Goal: Transaction & Acquisition: Purchase product/service

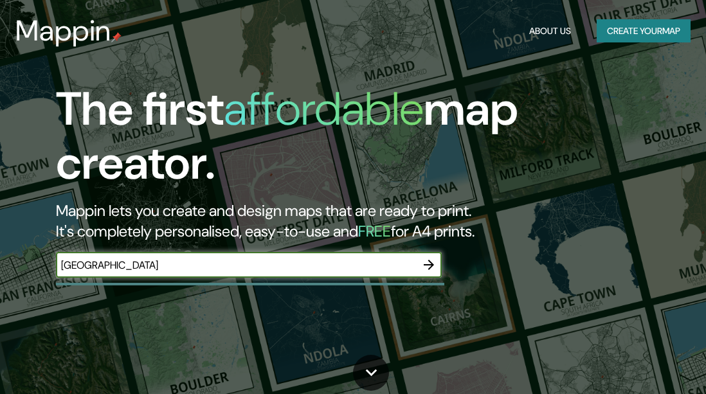
type input "[GEOGRAPHIC_DATA]"
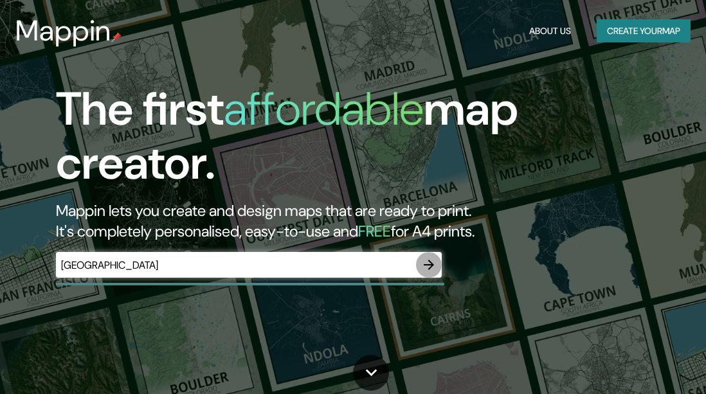
click at [429, 265] on icon "button" at bounding box center [429, 265] width 10 height 10
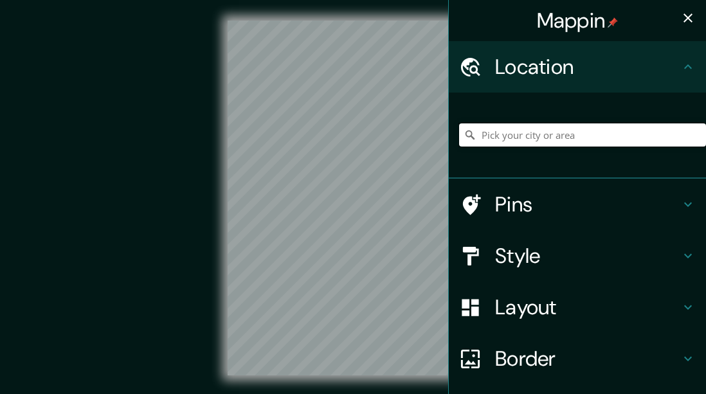
click at [499, 142] on input "Pick your city or area" at bounding box center [582, 134] width 247 height 23
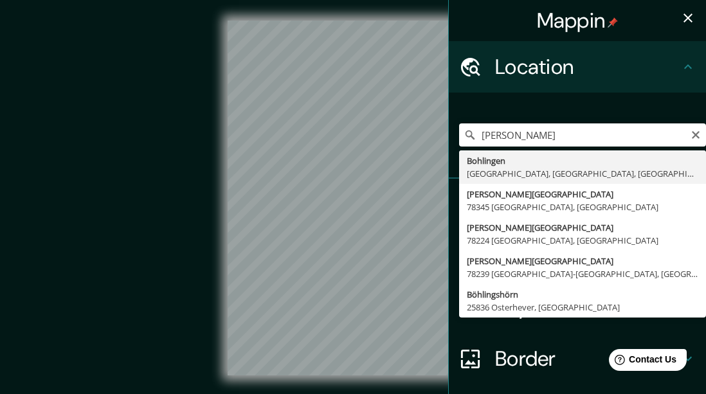
type input "Bohlingen, [GEOGRAPHIC_DATA], [GEOGRAPHIC_DATA], [GEOGRAPHIC_DATA]"
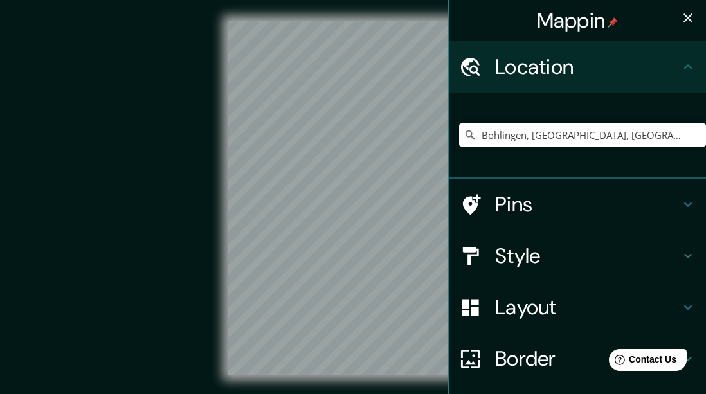
click at [576, 246] on h4 "Style" at bounding box center [587, 256] width 185 height 26
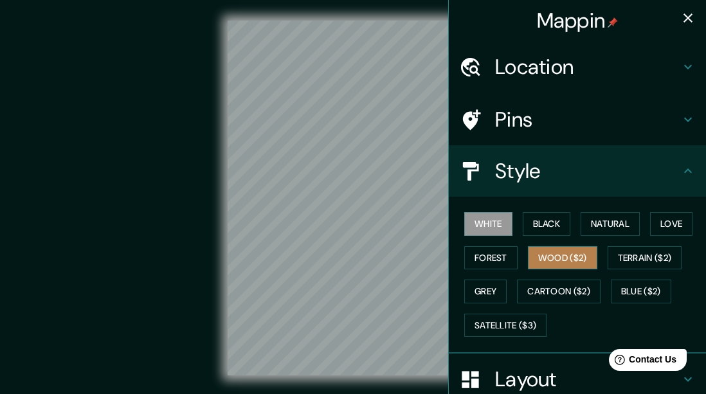
click at [554, 253] on button "Wood ($2)" at bounding box center [562, 258] width 69 height 24
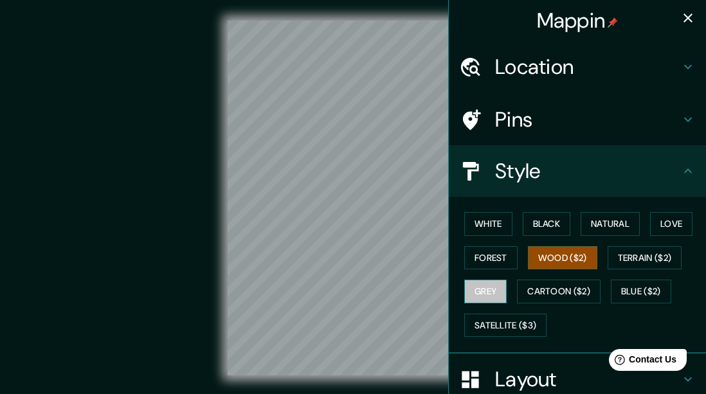
click at [474, 284] on button "Grey" at bounding box center [485, 292] width 42 height 24
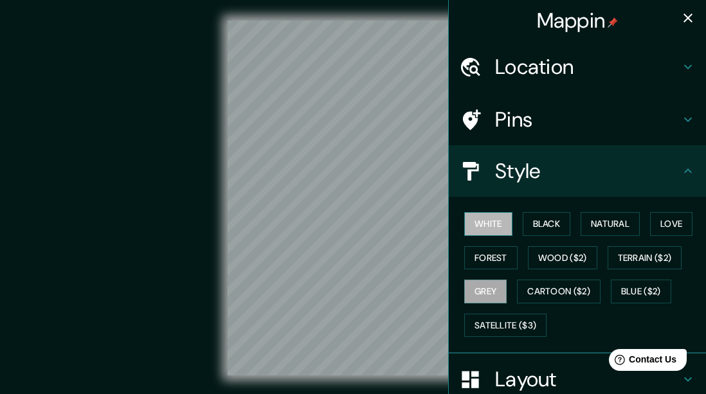
click at [483, 225] on button "White" at bounding box center [488, 224] width 48 height 24
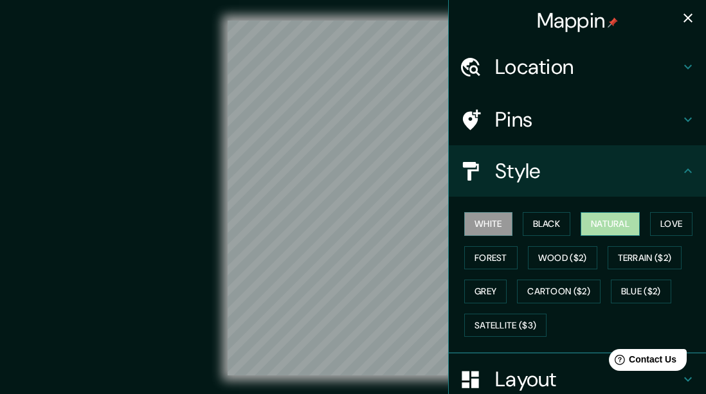
click at [622, 225] on button "Natural" at bounding box center [609, 224] width 59 height 24
click at [472, 222] on button "White" at bounding box center [488, 224] width 48 height 24
click at [525, 222] on button "Black" at bounding box center [547, 224] width 48 height 24
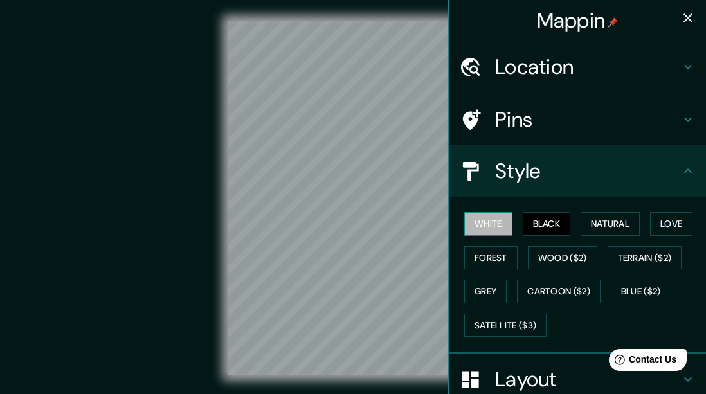
click at [476, 218] on button "White" at bounding box center [488, 224] width 48 height 24
click at [670, 221] on button "Love" at bounding box center [671, 224] width 42 height 24
click at [487, 221] on button "White" at bounding box center [488, 224] width 48 height 24
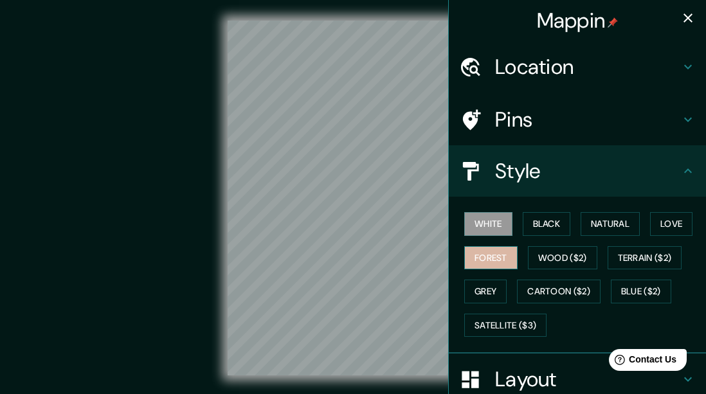
click at [483, 253] on button "Forest" at bounding box center [490, 258] width 53 height 24
click at [479, 228] on button "White" at bounding box center [488, 224] width 48 height 24
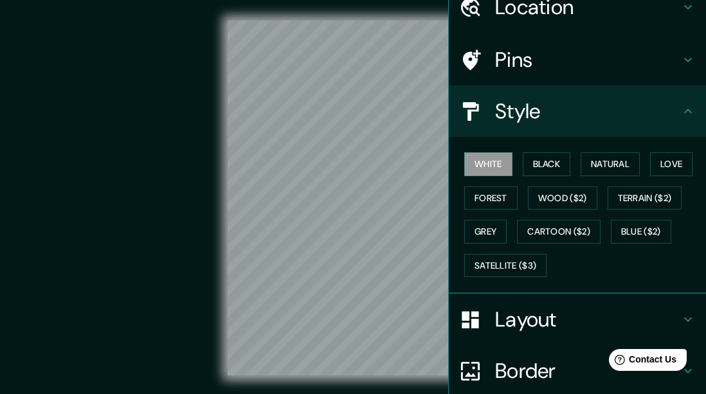
scroll to position [71, 0]
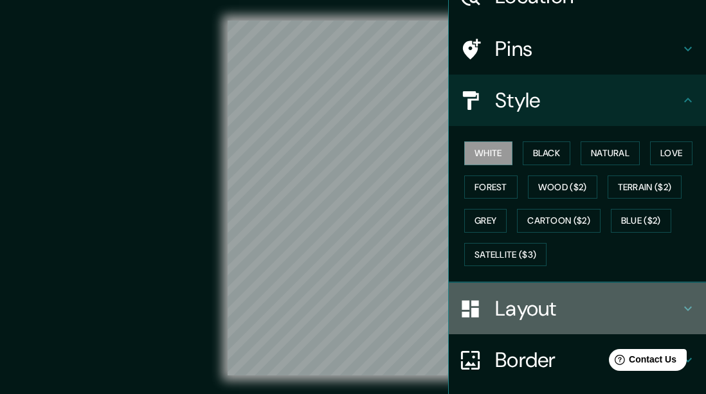
click at [577, 286] on div "Layout" at bounding box center [577, 308] width 257 height 51
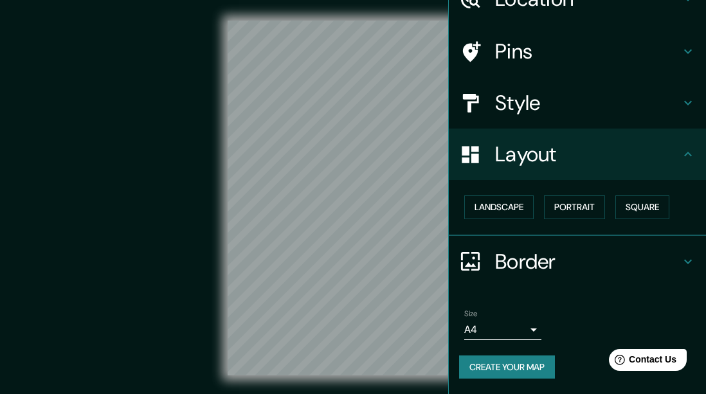
scroll to position [22, 0]
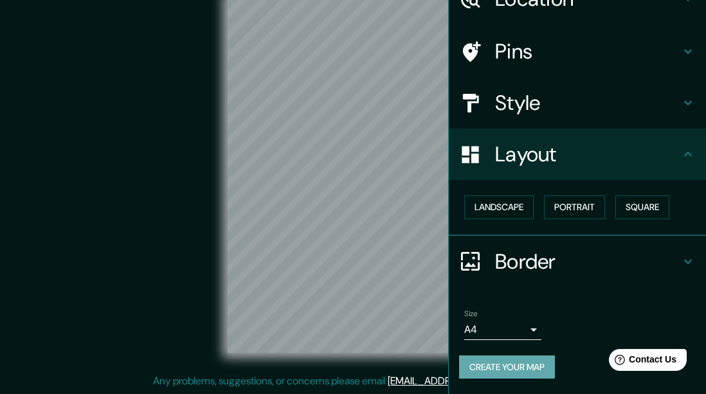
click at [491, 357] on button "Create your map" at bounding box center [507, 367] width 96 height 24
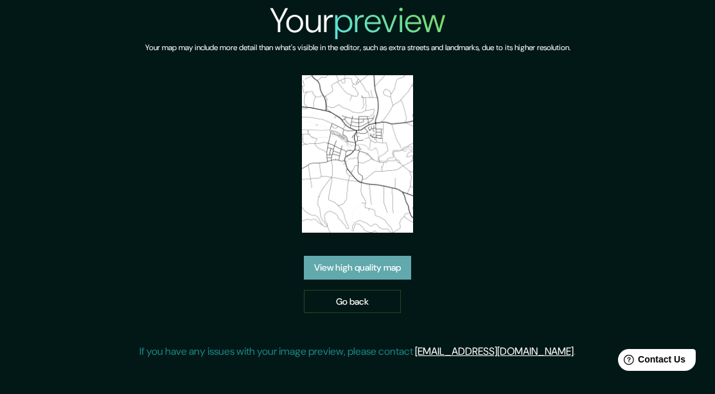
click at [359, 273] on link "View high quality map" at bounding box center [357, 268] width 107 height 24
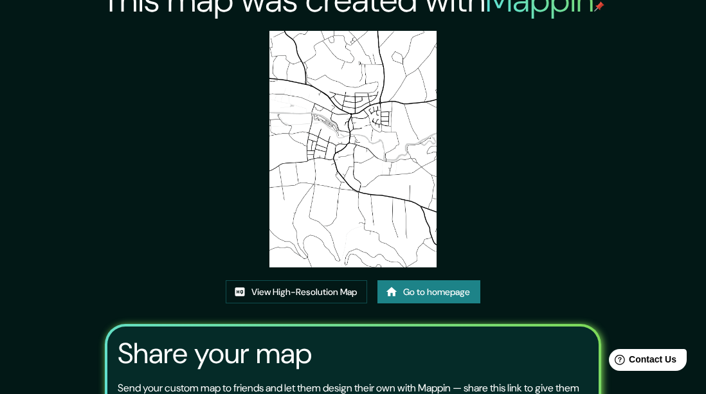
scroll to position [20, 0]
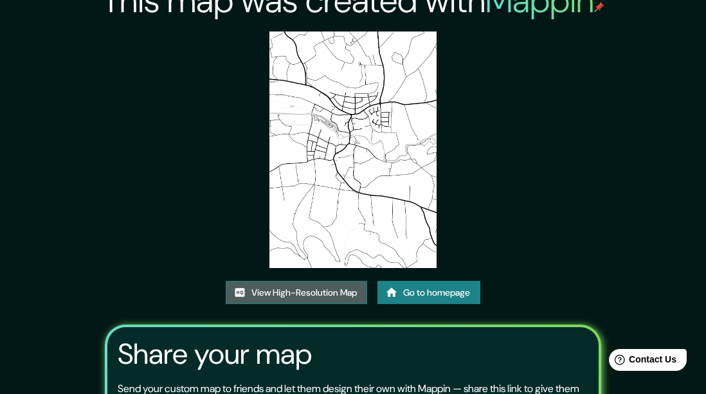
click at [334, 292] on link "View High-Resolution Map" at bounding box center [296, 293] width 141 height 24
